Goal: Task Accomplishment & Management: Manage account settings

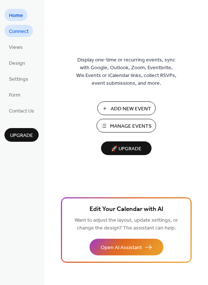
click at [12, 37] on link "Connect" at bounding box center [18, 31] width 29 height 12
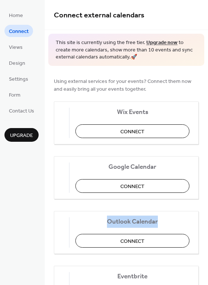
drag, startPoint x: 204, startPoint y: 184, endPoint x: 202, endPoint y: 206, distance: 21.6
click at [202, 206] on div "Using external services for your events? Connect them now and easily bring all …" at bounding box center [125, 248] width 163 height 364
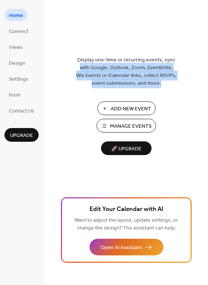
drag, startPoint x: 206, startPoint y: 21, endPoint x: 207, endPoint y: 113, distance: 91.9
click at [207, 113] on div "Display one-time or recurring events, sync with Google, Outlook, Zoom, Eventbri…" at bounding box center [125, 142] width 163 height 285
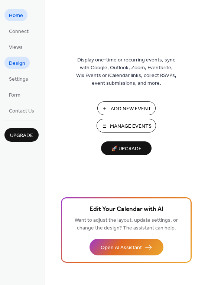
click at [17, 63] on span "Design" at bounding box center [17, 64] width 16 height 8
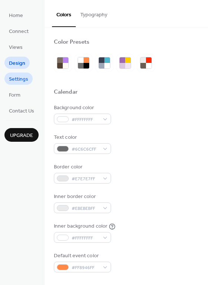
click at [25, 81] on span "Settings" at bounding box center [18, 80] width 19 height 8
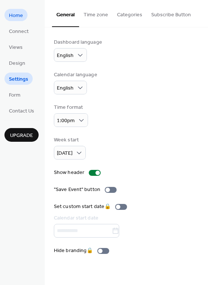
click at [23, 18] on span "Home" at bounding box center [16, 16] width 14 height 8
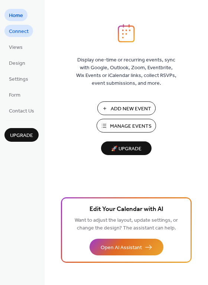
click at [18, 30] on span "Connect" at bounding box center [19, 32] width 20 height 8
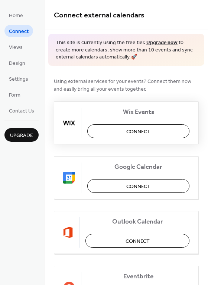
click at [136, 131] on span "Connect" at bounding box center [138, 132] width 24 height 8
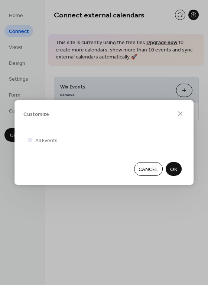
click at [175, 173] on span "OK" at bounding box center [173, 170] width 7 height 8
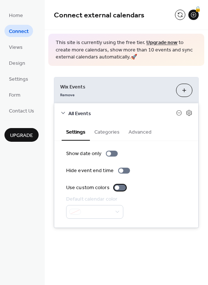
click at [116, 188] on div at bounding box center [117, 188] width 4 height 4
click at [113, 133] on button "Categories" at bounding box center [107, 131] width 34 height 17
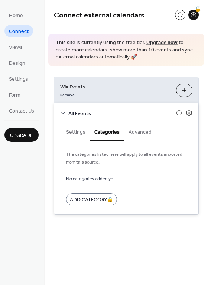
click at [143, 134] on button "Advanced" at bounding box center [140, 131] width 32 height 17
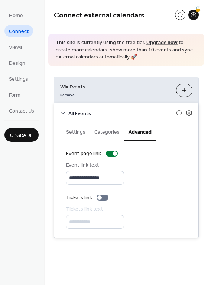
click at [78, 132] on button "Settings" at bounding box center [76, 131] width 28 height 17
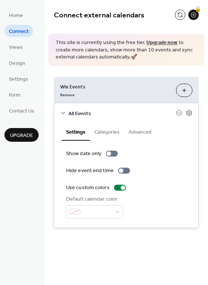
click at [187, 90] on button "Customize" at bounding box center [184, 90] width 16 height 13
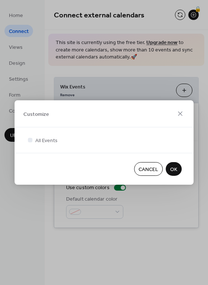
click at [173, 169] on span "OK" at bounding box center [173, 170] width 7 height 8
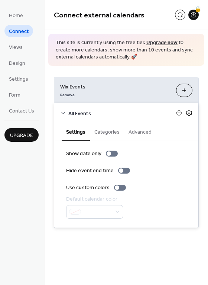
click at [192, 112] on icon at bounding box center [188, 113] width 7 height 7
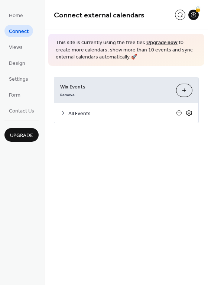
click at [192, 112] on icon at bounding box center [188, 113] width 7 height 7
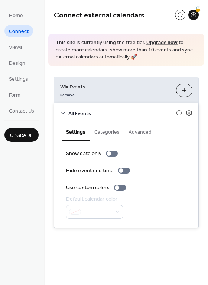
click at [118, 192] on div "Show date only Hide event end time Use custom colors Default calendar color" at bounding box center [126, 184] width 120 height 69
click at [118, 188] on div at bounding box center [120, 188] width 12 height 6
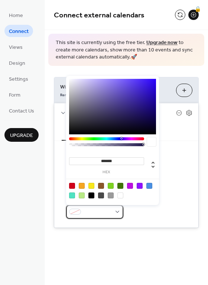
click at [80, 214] on div at bounding box center [94, 212] width 57 height 14
click at [185, 175] on div "Show date only Hide event end time Use custom colors Default calendar color" at bounding box center [126, 184] width 120 height 69
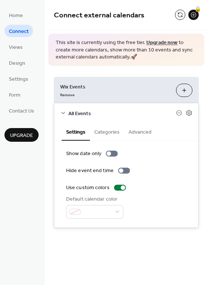
drag, startPoint x: 204, startPoint y: 21, endPoint x: 203, endPoint y: -7, distance: 27.8
click at [203, 0] on html "**********" at bounding box center [104, 142] width 208 height 285
drag, startPoint x: 194, startPoint y: 19, endPoint x: 194, endPoint y: 14, distance: 4.9
click at [194, 14] on div "🔒" at bounding box center [193, 15] width 10 height 10
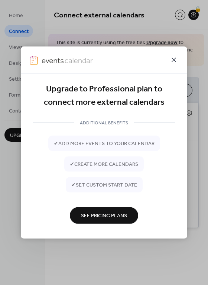
click at [173, 62] on icon at bounding box center [173, 60] width 9 height 9
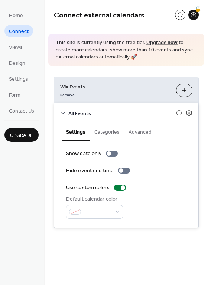
click at [153, 44] on link "Upgrade now" at bounding box center [161, 43] width 31 height 10
